Goal: Information Seeking & Learning: Check status

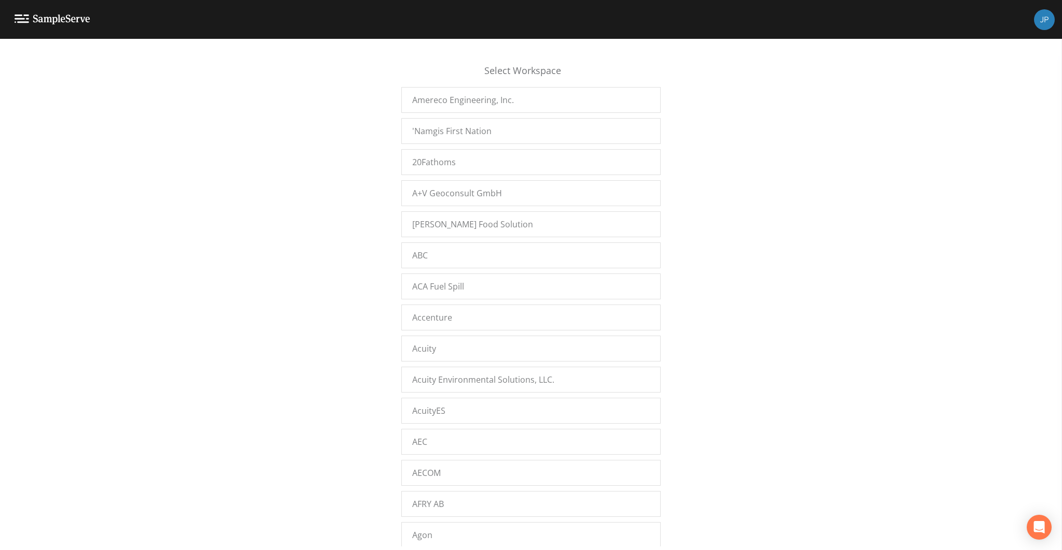
click at [321, 238] on div "Select Workspace Amereco Engineering, Inc. 'Namgis First Nation 20Fathoms A+V G…" at bounding box center [531, 297] width 1062 height 499
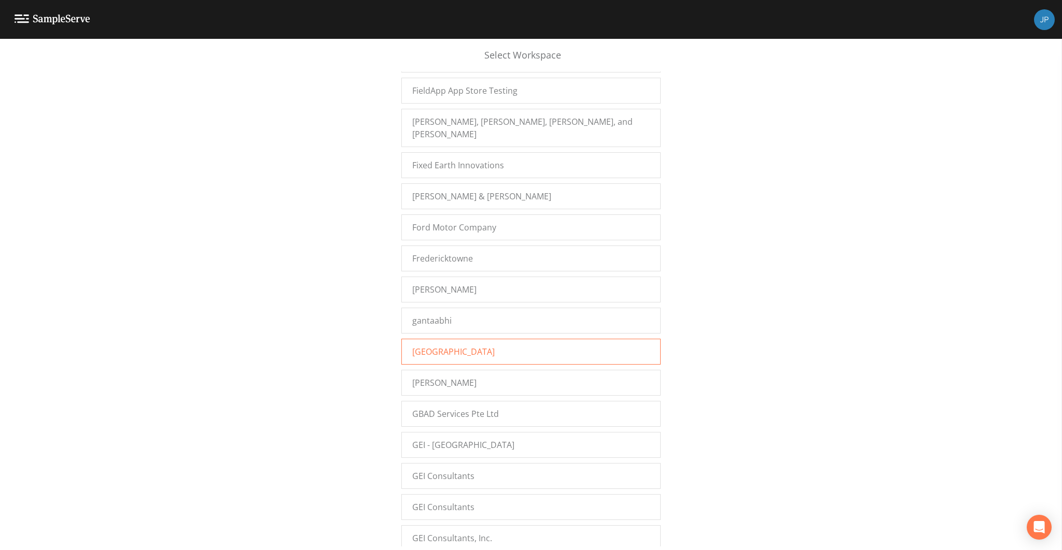
click at [429, 346] on span "[GEOGRAPHIC_DATA]" at bounding box center [453, 352] width 82 height 12
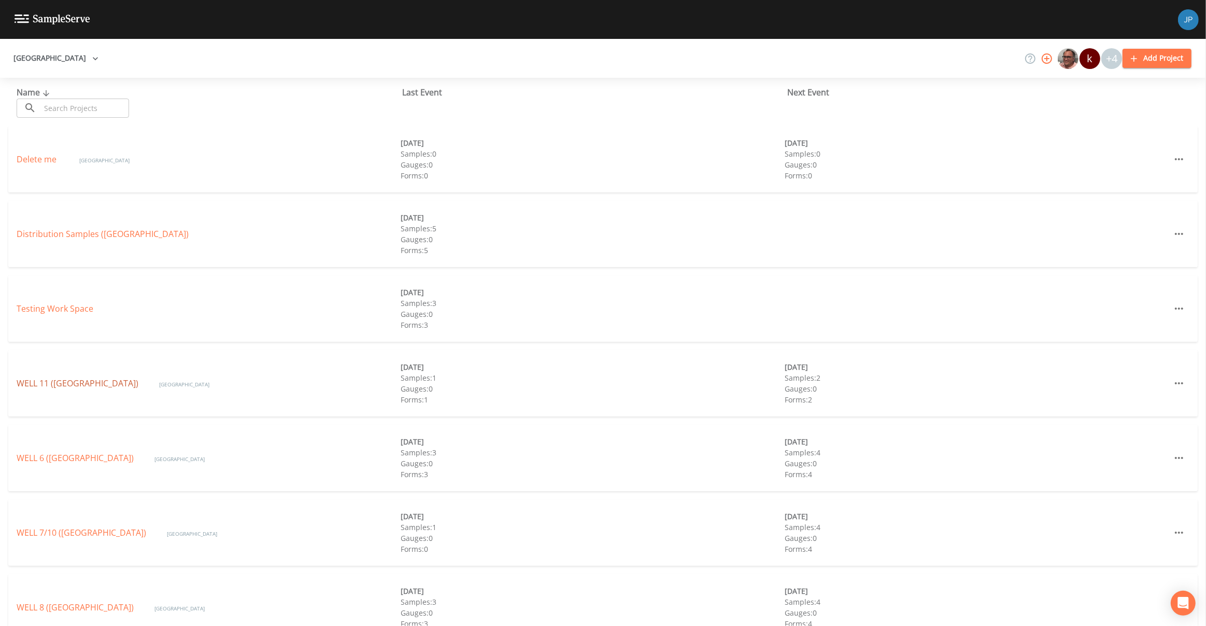
click at [73, 382] on link "WELL 11 (Garden City Park Water District)" at bounding box center [78, 382] width 122 height 11
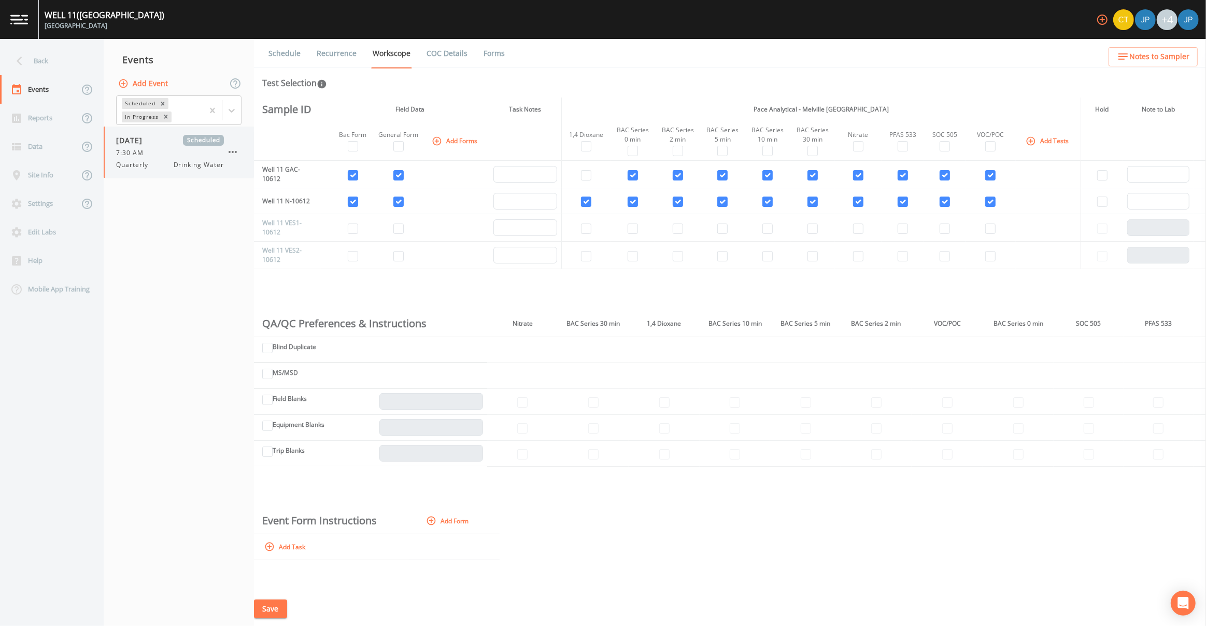
click at [179, 169] on span "Drinking Water" at bounding box center [199, 164] width 50 height 9
click at [355, 288] on div "Sample ID Field Data Task Notes Pace Analytical - Melville NY Hold Note to Lab …" at bounding box center [730, 344] width 952 height 494
click at [427, 268] on table "Sample ID Field Data Task Notes Pace Analytical - Melville NY Hold Note to Lab …" at bounding box center [730, 183] width 952 height 172
click at [419, 268] on div "Sample ID Field Data Task Notes Pace Analytical - Melville NY Hold Note to Lab …" at bounding box center [730, 344] width 952 height 494
click at [208, 272] on nav "Events Add Event Scheduled In Progress 09/01/2025 Scheduled 7:30 AM Quarterly D…" at bounding box center [179, 332] width 150 height 587
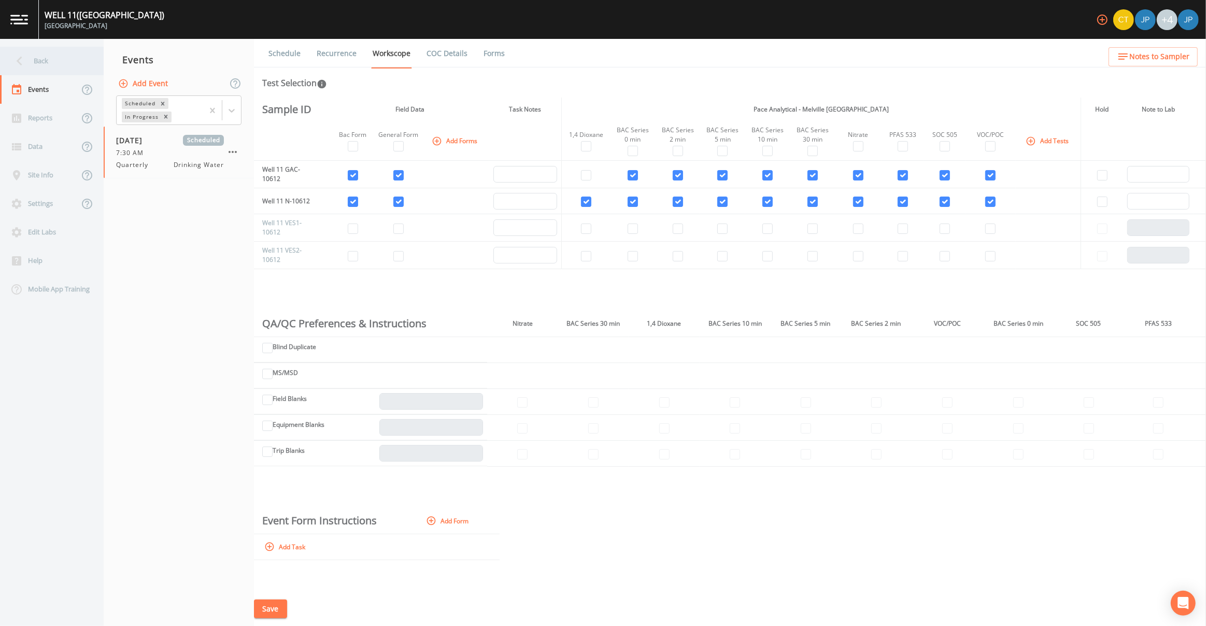
click at [77, 65] on div "Back" at bounding box center [46, 61] width 93 height 29
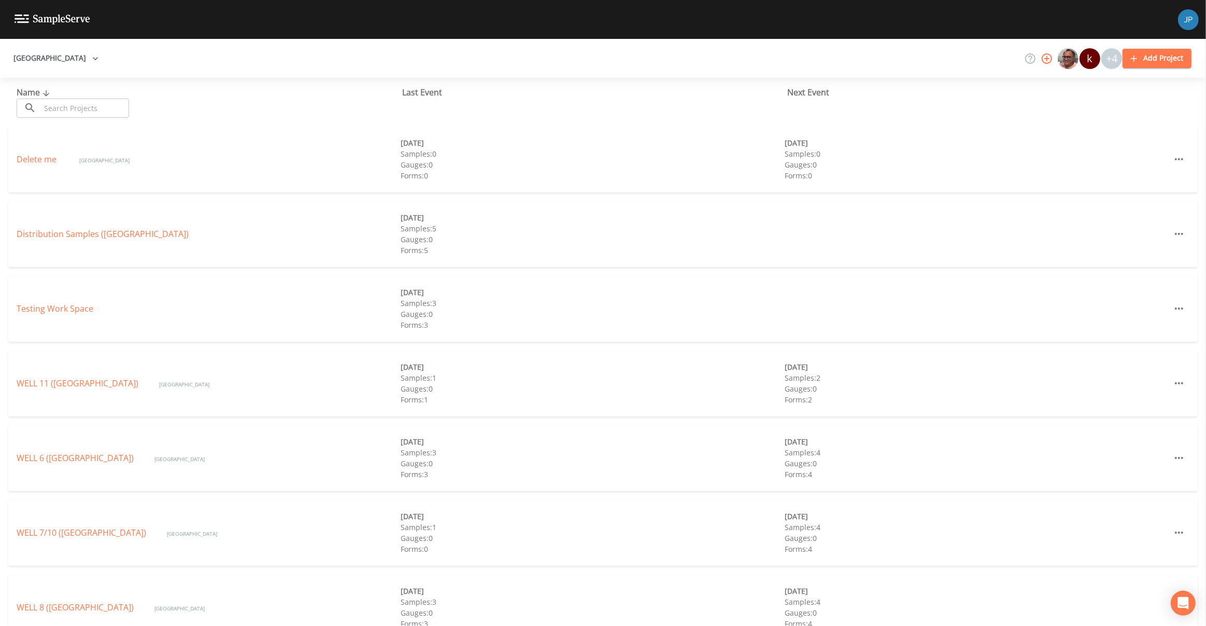
click at [1047, 497] on div "WELL 6 (GARDEN CITY PARK WATER DISTRICT) Garden City Park Water District 08/05/…" at bounding box center [603, 462] width 1206 height 75
